Goal: Transaction & Acquisition: Book appointment/travel/reservation

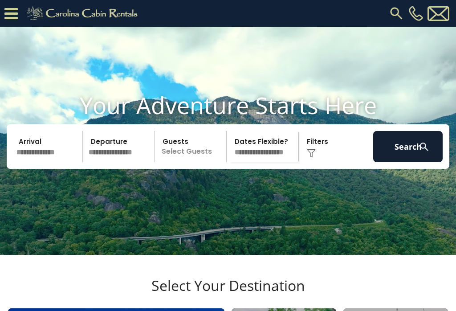
click at [264, 162] on select "**********" at bounding box center [263, 146] width 69 height 31
click at [188, 162] on p "Select Guests" at bounding box center [191, 146] width 69 height 31
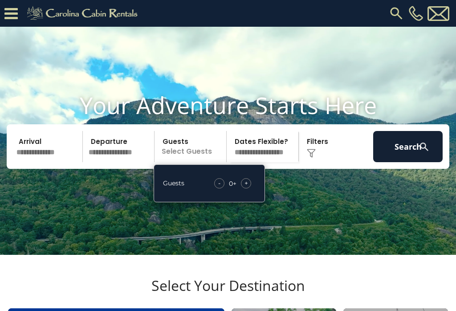
click at [251, 188] on div "+" at bounding box center [246, 183] width 10 height 10
click at [246, 188] on div "+" at bounding box center [246, 183] width 10 height 10
click at [250, 188] on div "+" at bounding box center [246, 183] width 10 height 10
click at [244, 188] on div "+" at bounding box center [246, 183] width 10 height 10
click at [250, 188] on div "+" at bounding box center [246, 183] width 10 height 10
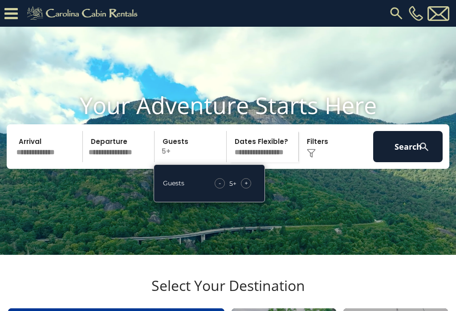
click at [249, 188] on div "+" at bounding box center [246, 183] width 10 height 10
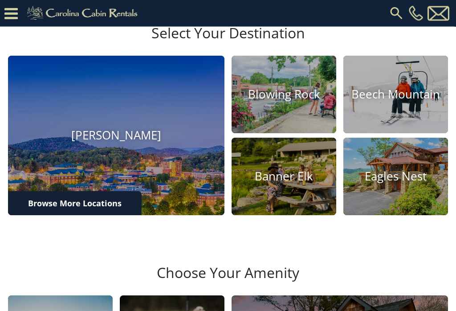
scroll to position [268, 0]
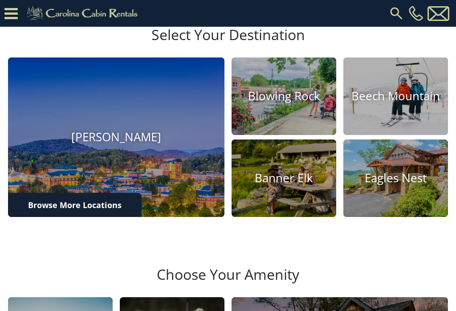
click at [299, 103] on h4 "Blowing Rock" at bounding box center [284, 96] width 105 height 14
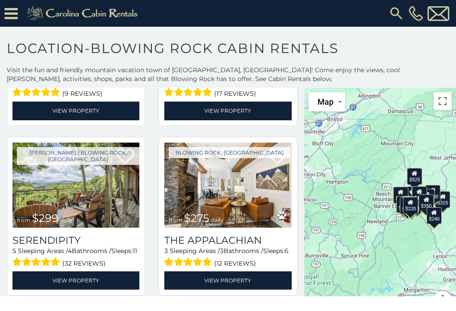
scroll to position [331, 0]
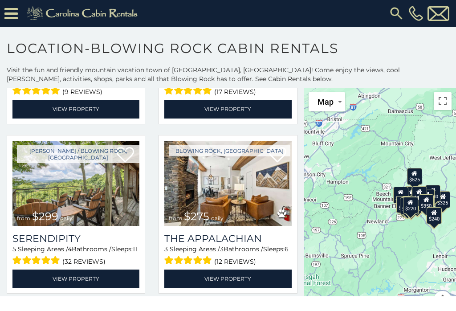
click at [131, 244] on h3 "Serendipity" at bounding box center [75, 238] width 127 height 12
click at [109, 284] on link "View Property" at bounding box center [75, 278] width 127 height 18
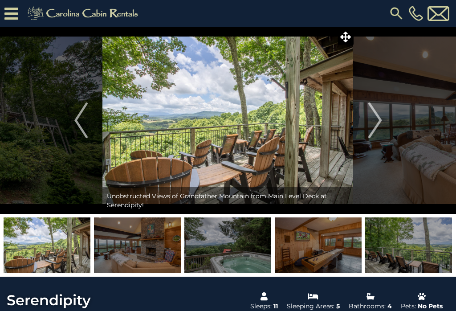
click at [375, 126] on img "Next" at bounding box center [374, 120] width 13 height 36
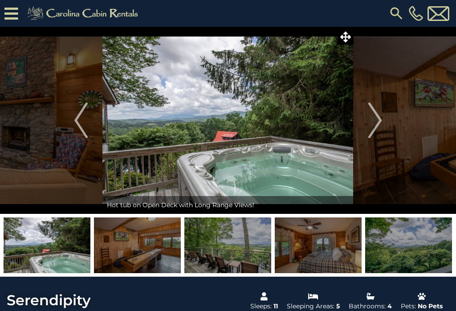
click at [384, 120] on button "Next" at bounding box center [374, 120] width 43 height 187
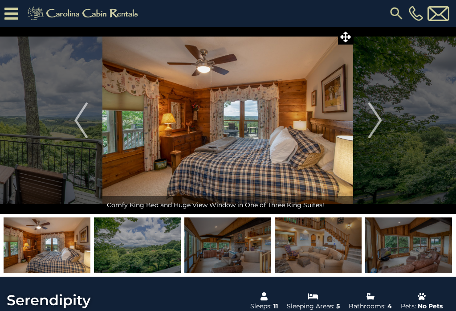
click at [378, 122] on img "Next" at bounding box center [374, 120] width 13 height 36
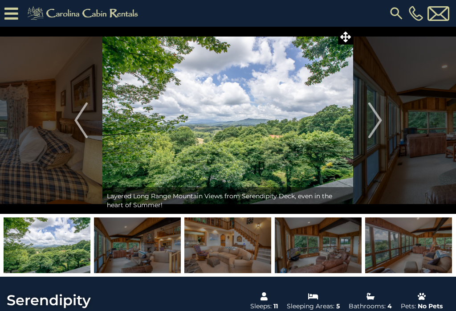
click at [373, 125] on img "Next" at bounding box center [374, 120] width 13 height 36
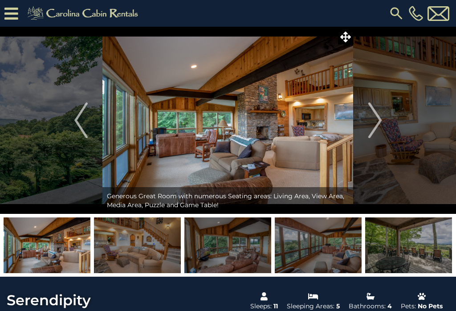
click at [376, 122] on img "Next" at bounding box center [374, 120] width 13 height 36
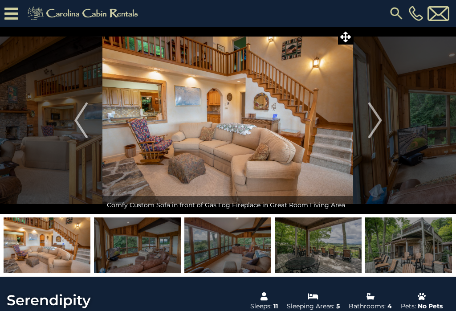
click at [368, 120] on img "Next" at bounding box center [374, 120] width 13 height 36
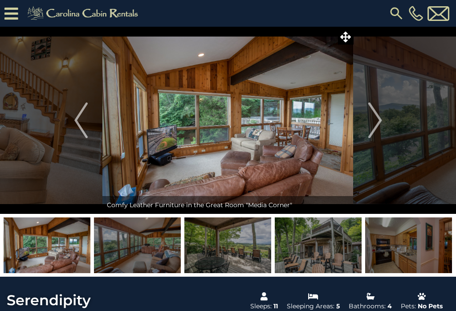
click at [377, 124] on img "Next" at bounding box center [374, 120] width 13 height 36
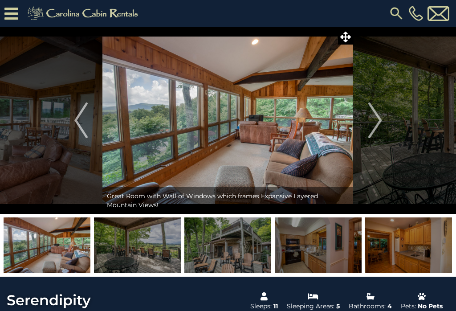
click at [382, 119] on img "Next" at bounding box center [374, 120] width 13 height 36
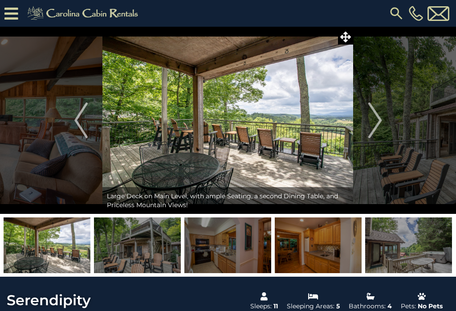
click at [373, 125] on img "Next" at bounding box center [374, 120] width 13 height 36
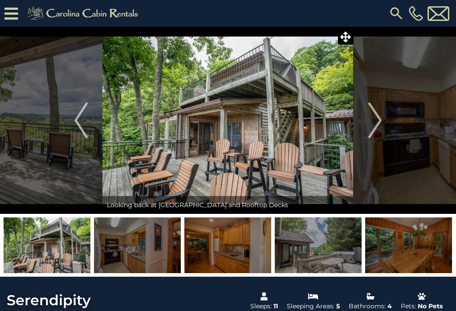
click at [376, 130] on img "Next" at bounding box center [374, 120] width 13 height 36
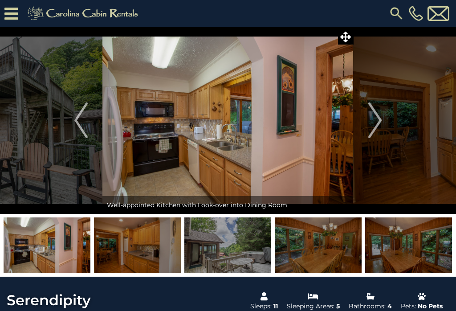
click at [321, 244] on img at bounding box center [318, 245] width 87 height 56
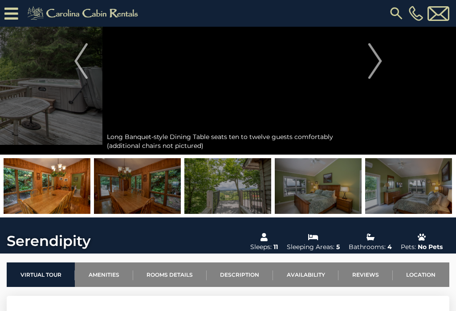
scroll to position [69, 0]
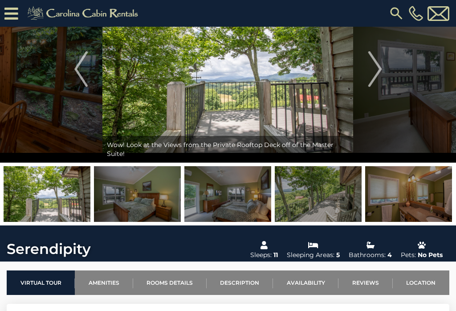
click at [152, 199] on img at bounding box center [137, 194] width 87 height 56
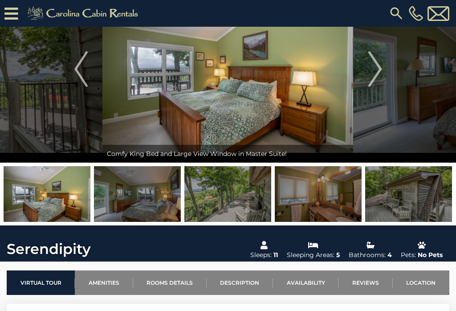
click at [376, 73] on img "Next" at bounding box center [374, 69] width 13 height 36
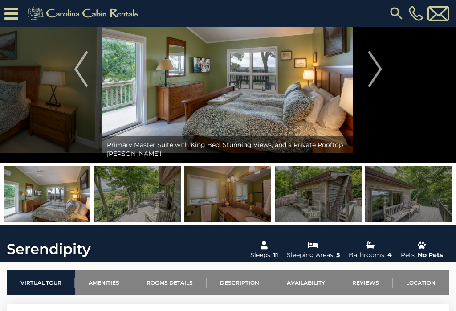
scroll to position [457, 0]
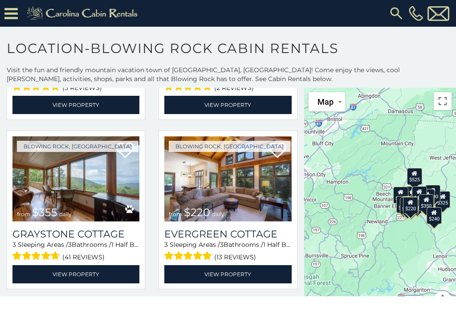
scroll to position [2198, 0]
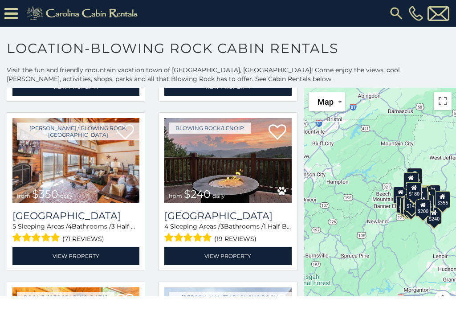
scroll to position [2386, 0]
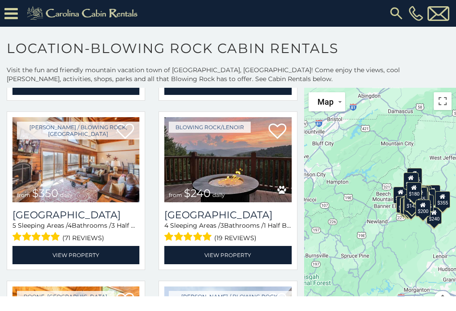
click at [263, 260] on link "View Property" at bounding box center [227, 255] width 127 height 18
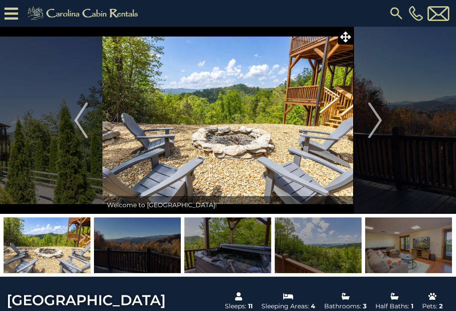
click at [378, 125] on img "Next" at bounding box center [374, 120] width 13 height 36
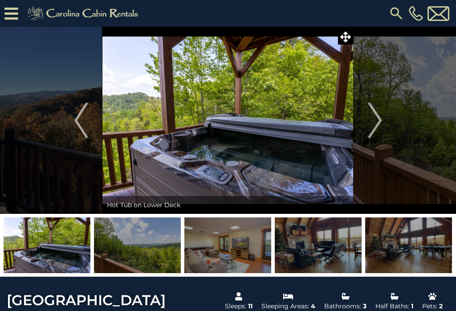
click at [374, 120] on img "Next" at bounding box center [374, 120] width 13 height 36
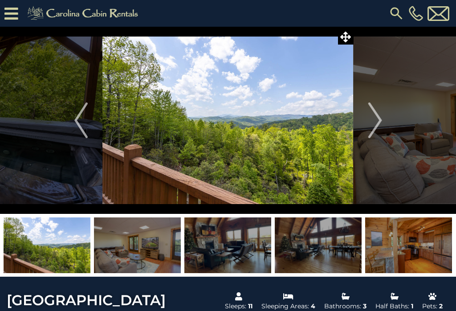
click at [375, 122] on img "Next" at bounding box center [374, 120] width 13 height 36
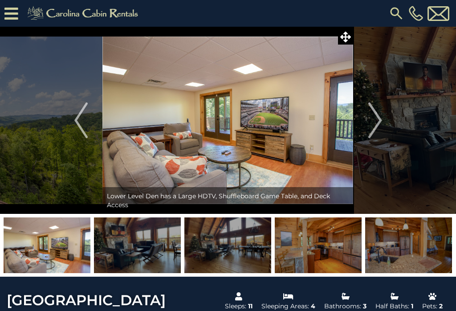
click at [371, 126] on img "Next" at bounding box center [374, 120] width 13 height 36
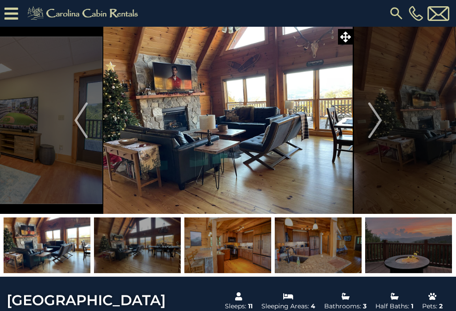
click at [373, 117] on img "Next" at bounding box center [374, 120] width 13 height 36
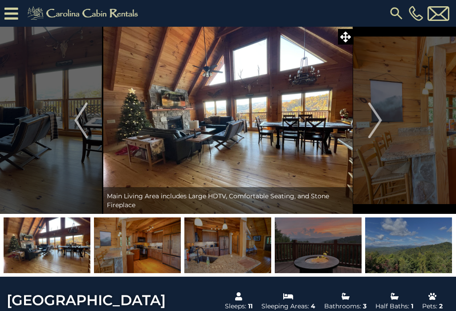
click at [377, 116] on img "Next" at bounding box center [374, 120] width 13 height 36
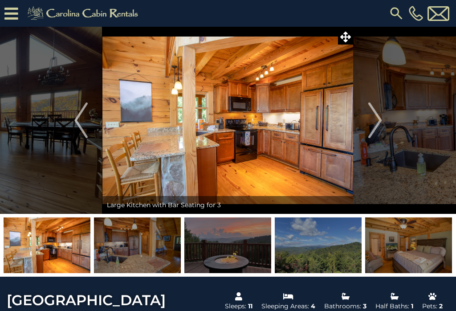
click at [381, 122] on img "Next" at bounding box center [374, 120] width 13 height 36
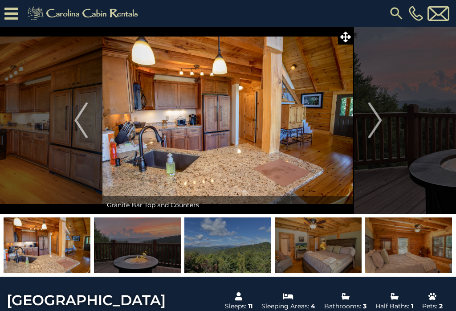
click at [379, 118] on img "Next" at bounding box center [374, 120] width 13 height 36
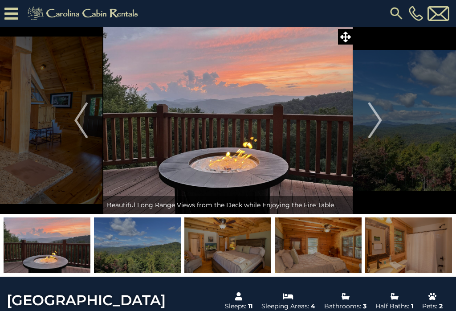
click at [379, 129] on img "Next" at bounding box center [374, 120] width 13 height 36
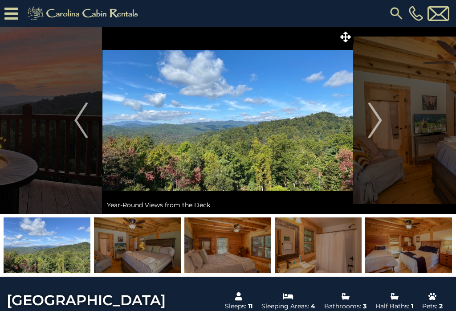
click at [382, 124] on button "Next" at bounding box center [374, 120] width 43 height 187
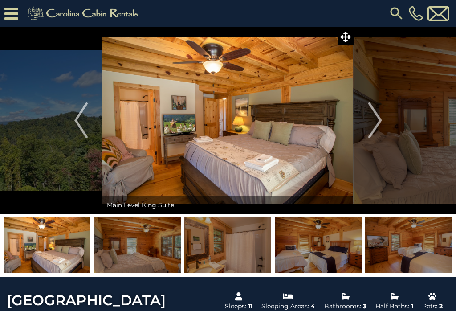
click at [382, 119] on button "Next" at bounding box center [374, 120] width 43 height 187
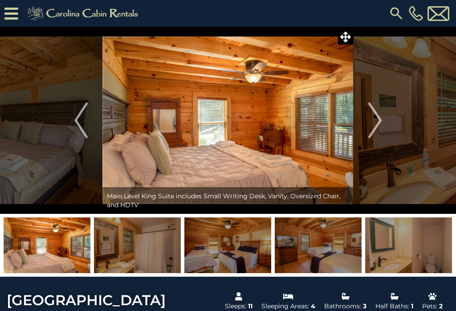
click at [379, 122] on img "Next" at bounding box center [374, 120] width 13 height 36
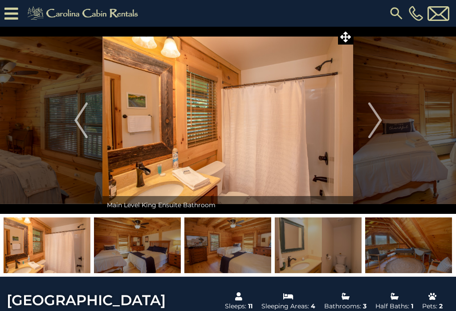
click at [379, 119] on img "Next" at bounding box center [374, 120] width 13 height 36
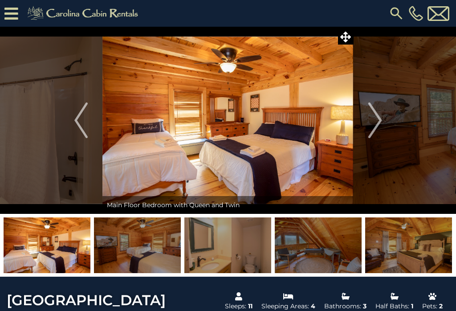
click at [377, 116] on img "Next" at bounding box center [374, 120] width 13 height 36
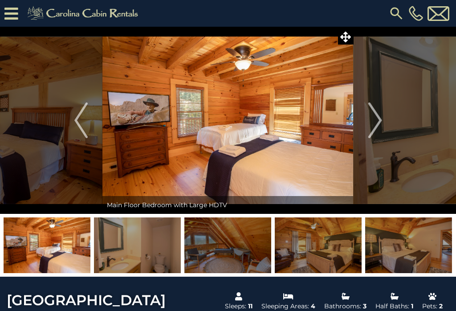
click at [374, 118] on img "Next" at bounding box center [374, 120] width 13 height 36
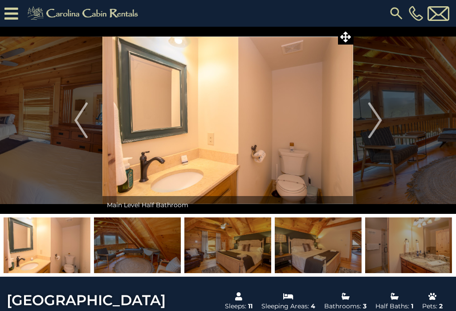
click at [378, 125] on img "Next" at bounding box center [374, 120] width 13 height 36
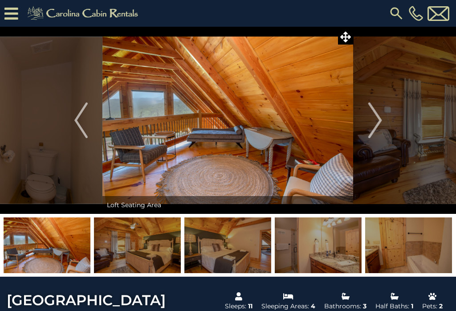
click at [382, 119] on img "Next" at bounding box center [374, 120] width 13 height 36
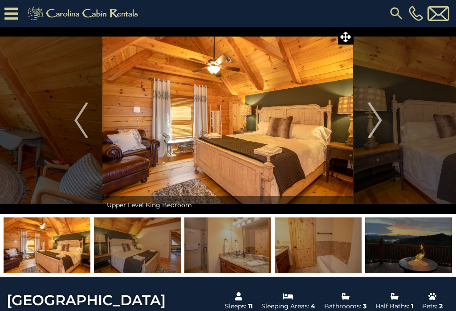
click at [377, 124] on img "Next" at bounding box center [374, 120] width 13 height 36
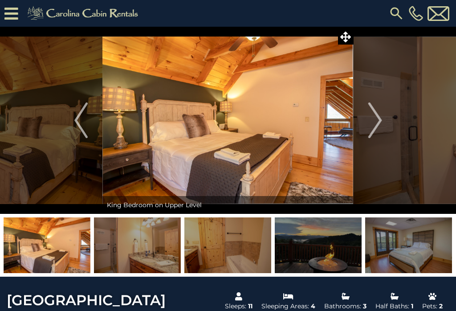
click at [375, 122] on img "Next" at bounding box center [374, 120] width 13 height 36
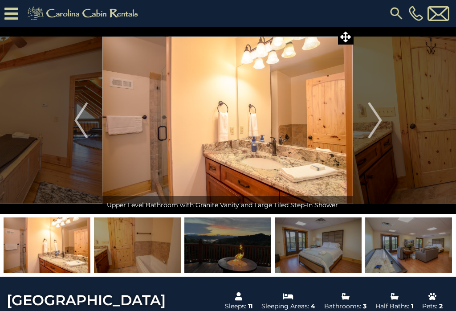
click at [382, 124] on button "Next" at bounding box center [374, 120] width 43 height 187
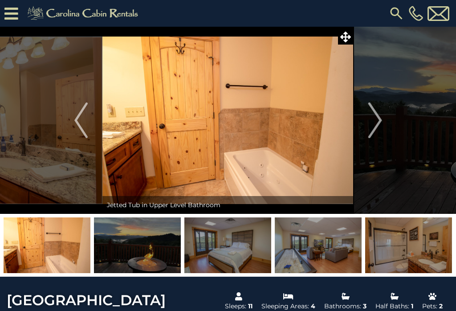
click at [372, 118] on img "Next" at bounding box center [374, 120] width 13 height 36
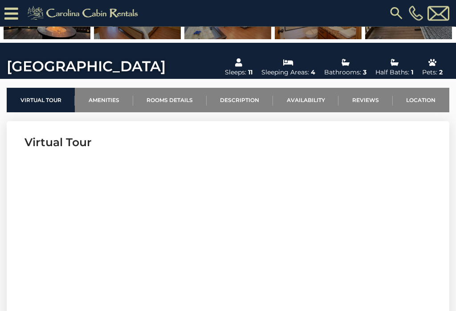
scroll to position [254, 0]
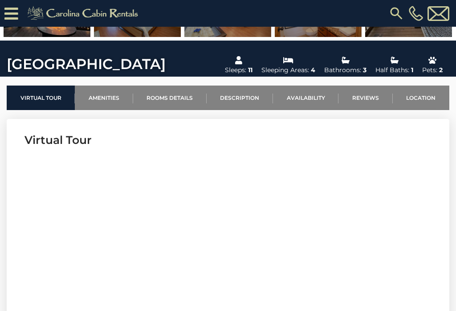
click at [177, 100] on link "Rooms Details" at bounding box center [169, 97] width 73 height 24
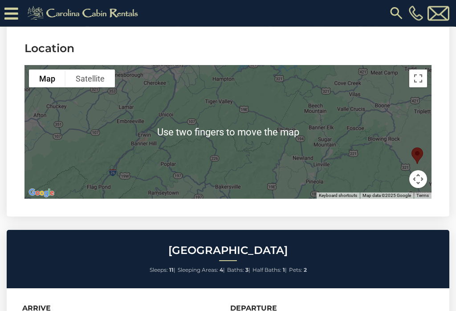
scroll to position [2249, 0]
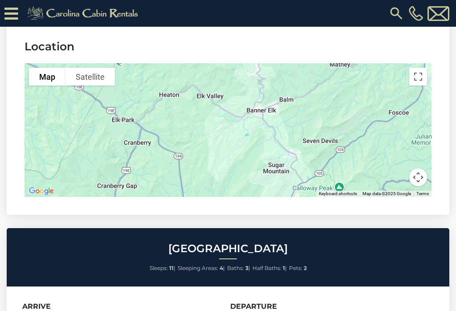
click at [14, 11] on icon at bounding box center [11, 14] width 14 height 16
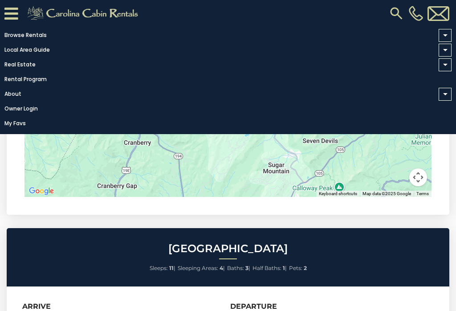
click at [348, 115] on link "Owner Login" at bounding box center [225, 108] width 451 height 12
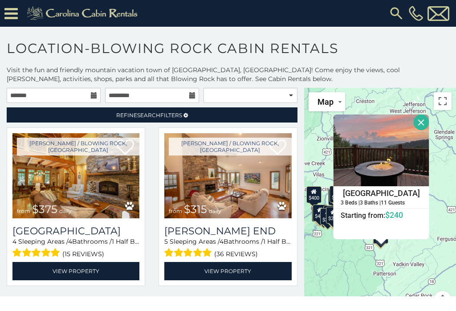
click at [425, 127] on button "Close" at bounding box center [422, 122] width 16 height 16
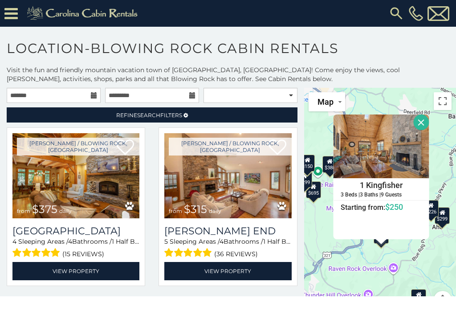
click at [422, 128] on button "Close" at bounding box center [422, 122] width 16 height 16
